Goal: Task Accomplishment & Management: Manage account settings

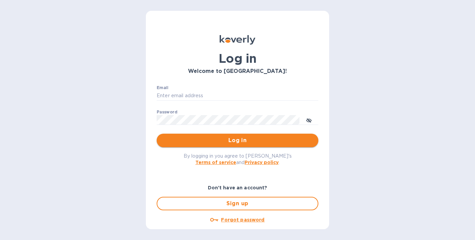
type input "[EMAIL_ADDRESS][DOMAIN_NAME]"
click at [213, 147] on div "Log in Welcome to [GEOGRAPHIC_DATA]! Email [EMAIL_ADDRESS][DOMAIN_NAME] ​ Passw…" at bounding box center [237, 133] width 172 height 207
click at [221, 139] on span "Log in" at bounding box center [237, 140] width 151 height 8
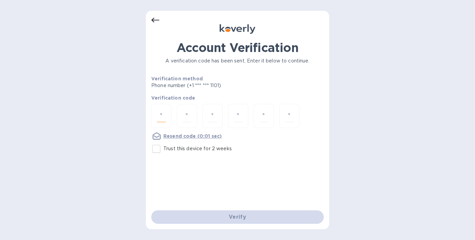
click at [164, 109] on input "number" at bounding box center [161, 115] width 9 height 12
type input "3"
type input "7"
type input "8"
type input "4"
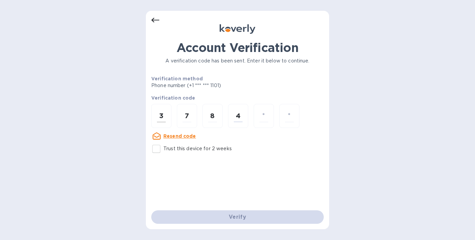
type input "7"
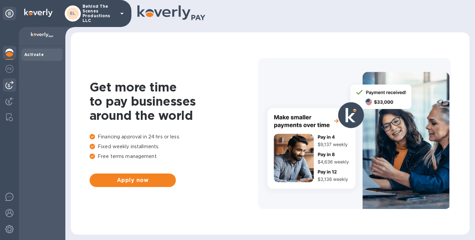
click at [8, 84] on img at bounding box center [9, 85] width 8 height 8
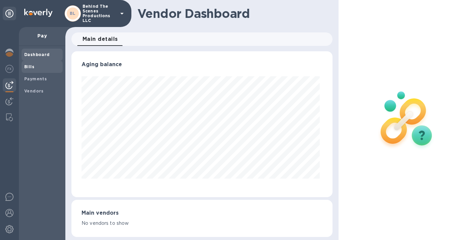
scroll to position [146, 258]
click at [33, 67] on b "Bills" at bounding box center [29, 66] width 10 height 5
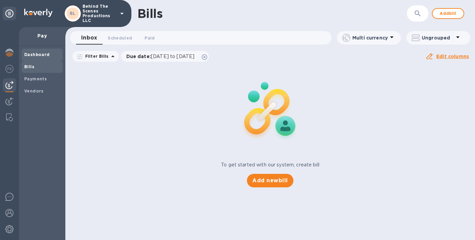
click at [32, 52] on b "Dashboard" at bounding box center [37, 54] width 26 height 5
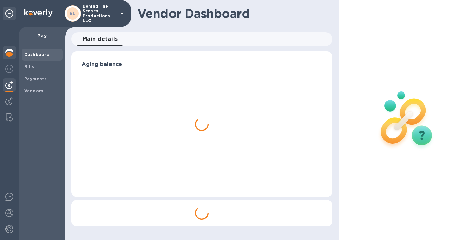
click at [8, 53] on img at bounding box center [9, 53] width 8 height 8
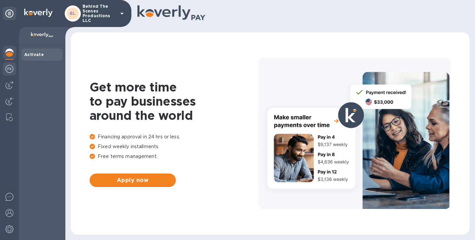
click at [12, 69] on img at bounding box center [9, 69] width 8 height 8
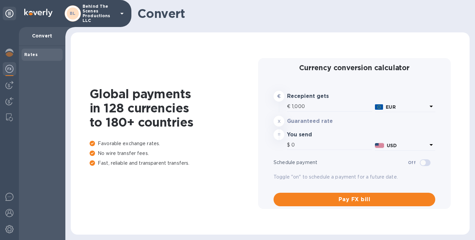
type input "1,180.39"
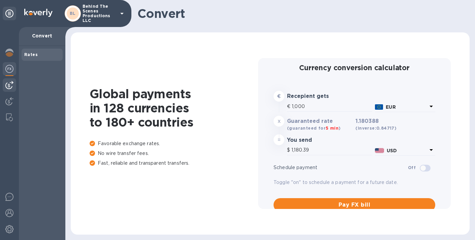
click at [10, 85] on img at bounding box center [9, 85] width 8 height 8
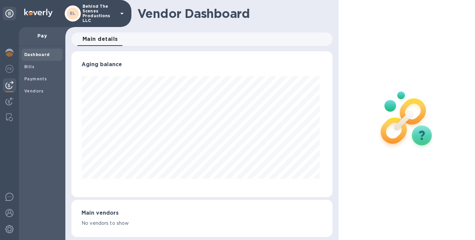
scroll to position [146, 258]
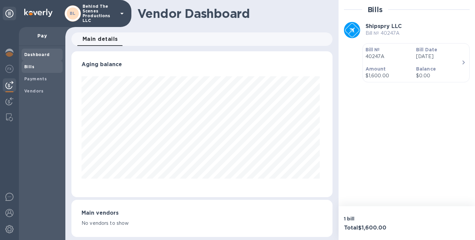
click at [32, 67] on b "Bills" at bounding box center [29, 66] width 10 height 5
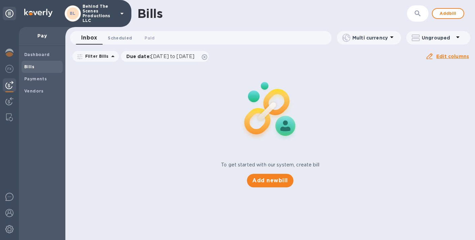
click at [123, 36] on span "Scheduled 0" at bounding box center [120, 37] width 24 height 7
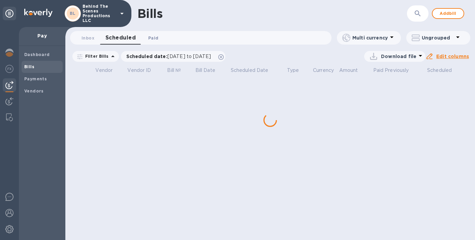
click at [147, 37] on span "Paid 0" at bounding box center [153, 37] width 13 height 7
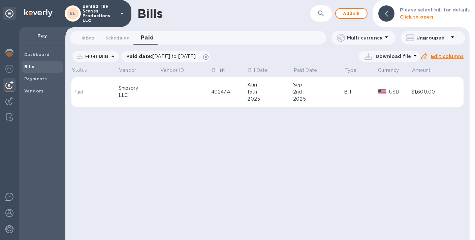
click at [120, 15] on icon at bounding box center [122, 13] width 8 height 8
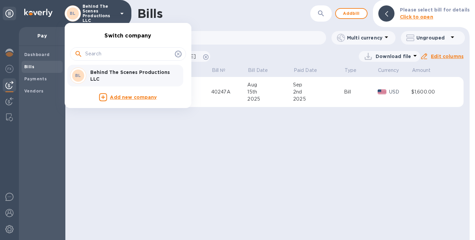
click at [120, 15] on div at bounding box center [237, 120] width 475 height 240
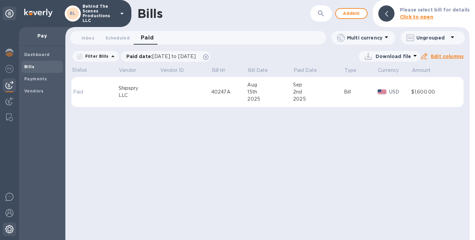
click at [9, 227] on img at bounding box center [9, 229] width 8 height 8
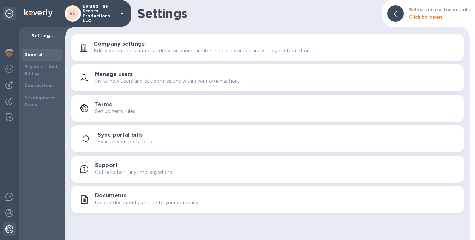
click at [9, 226] on img at bounding box center [9, 229] width 8 height 8
click at [12, 226] on img at bounding box center [9, 229] width 8 height 8
